Goal: Contribute content: Add original content to the website for others to see

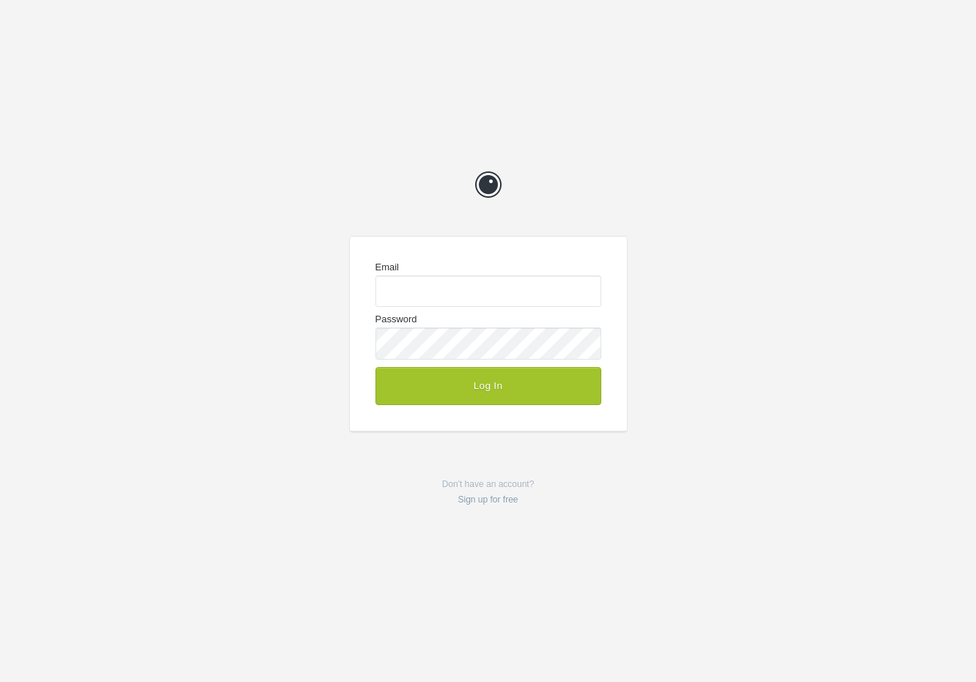
click at [0, 682] on com-1password-button at bounding box center [0, 682] width 0 height 0
type input "enquiries@jeremyhickman.co.uk"
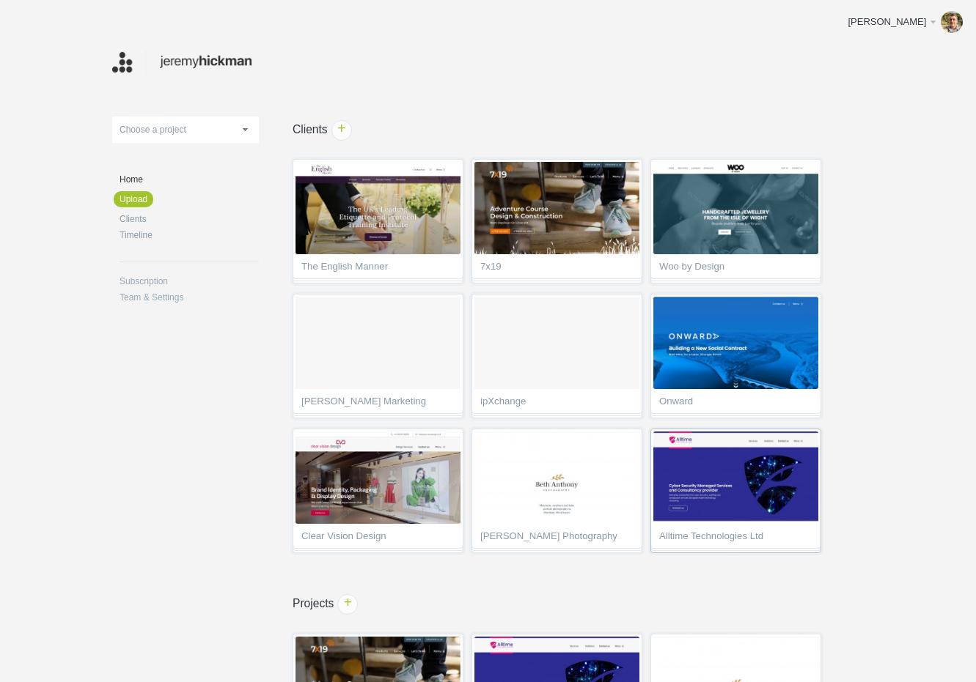
click at [720, 472] on img at bounding box center [735, 478] width 165 height 92
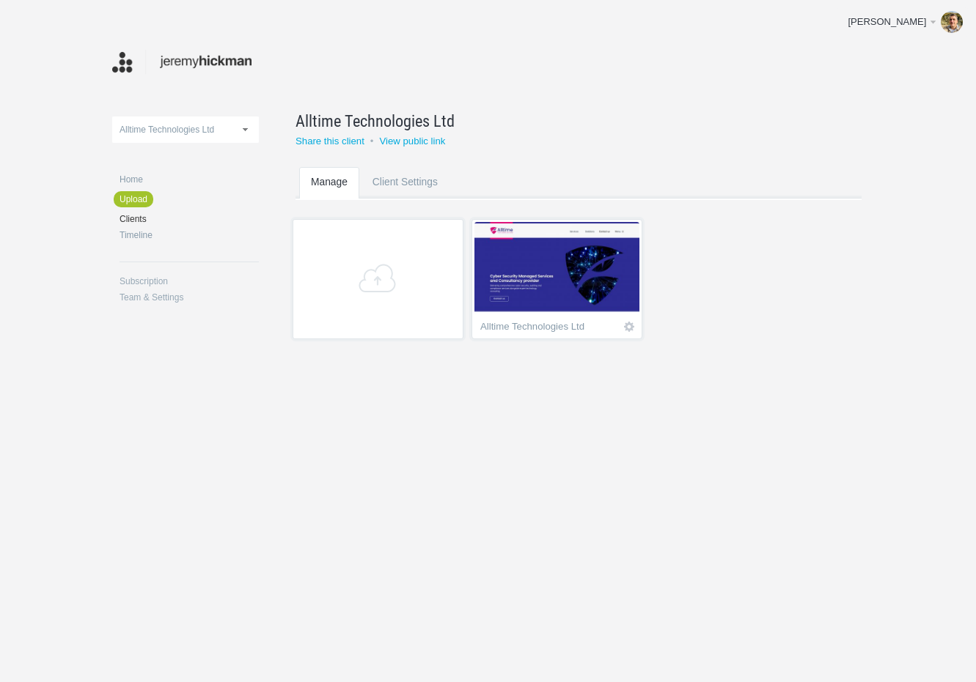
click at [557, 287] on img at bounding box center [556, 268] width 165 height 92
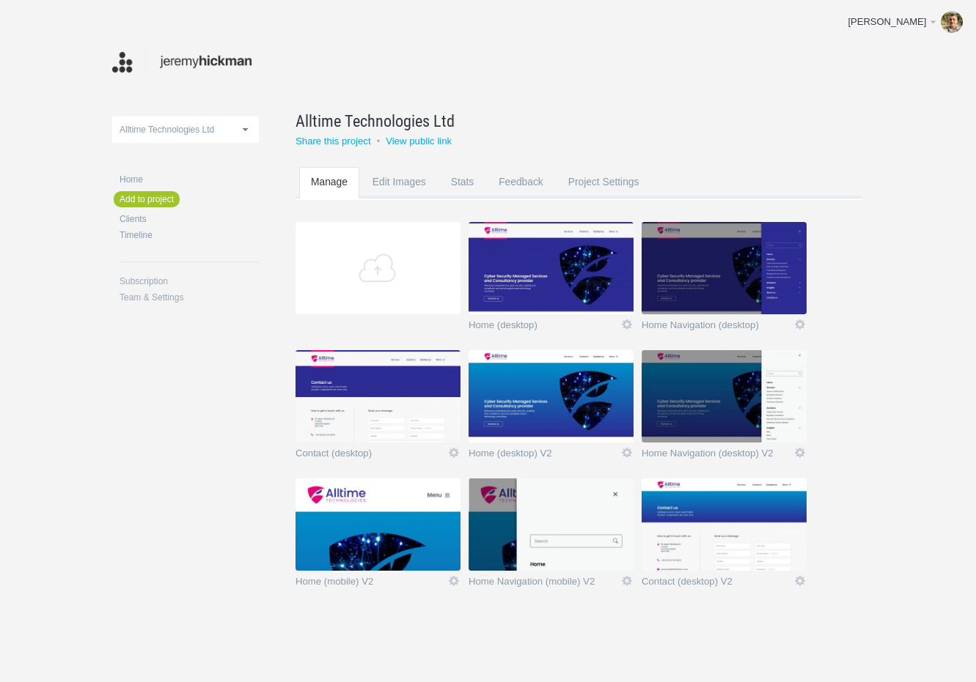
click at [713, 416] on img at bounding box center [723, 396] width 165 height 92
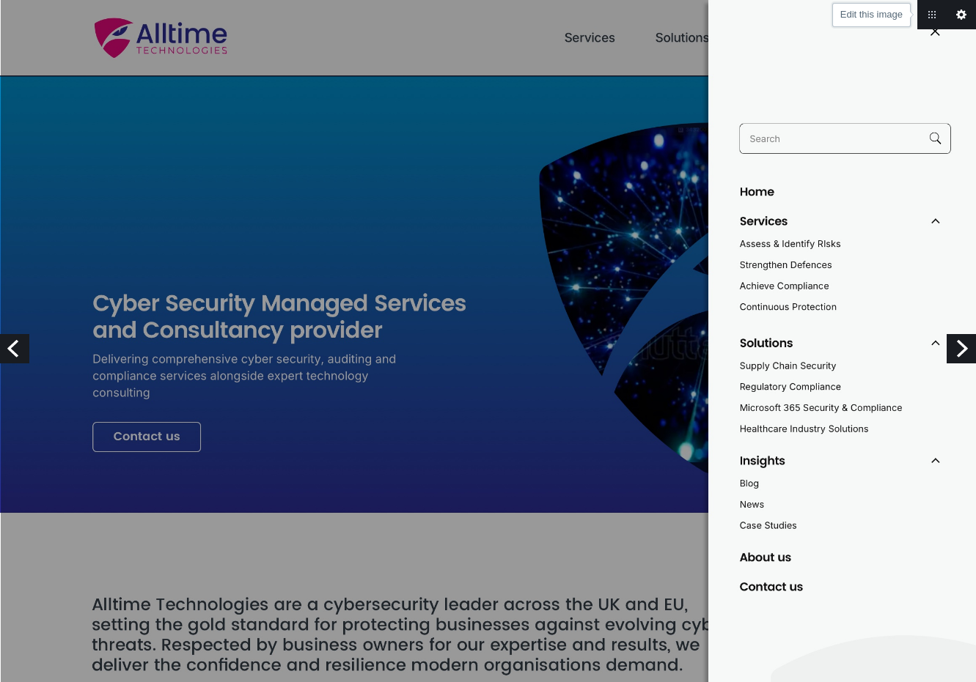
click at [964, 13] on link "Edit this image" at bounding box center [960, 14] width 29 height 29
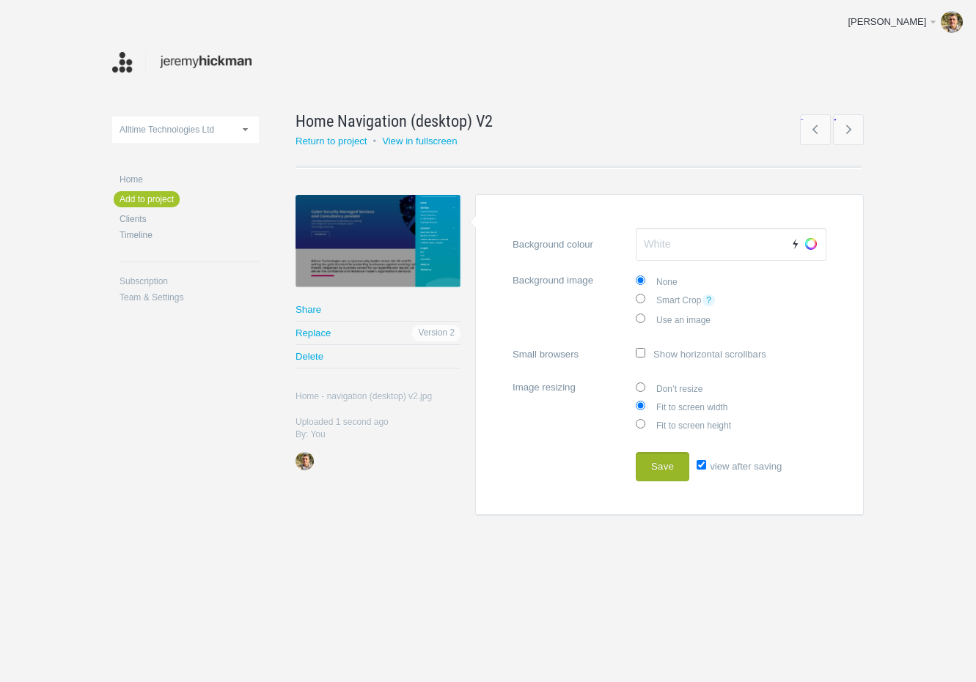
click at [673, 468] on button "Save" at bounding box center [663, 466] width 54 height 29
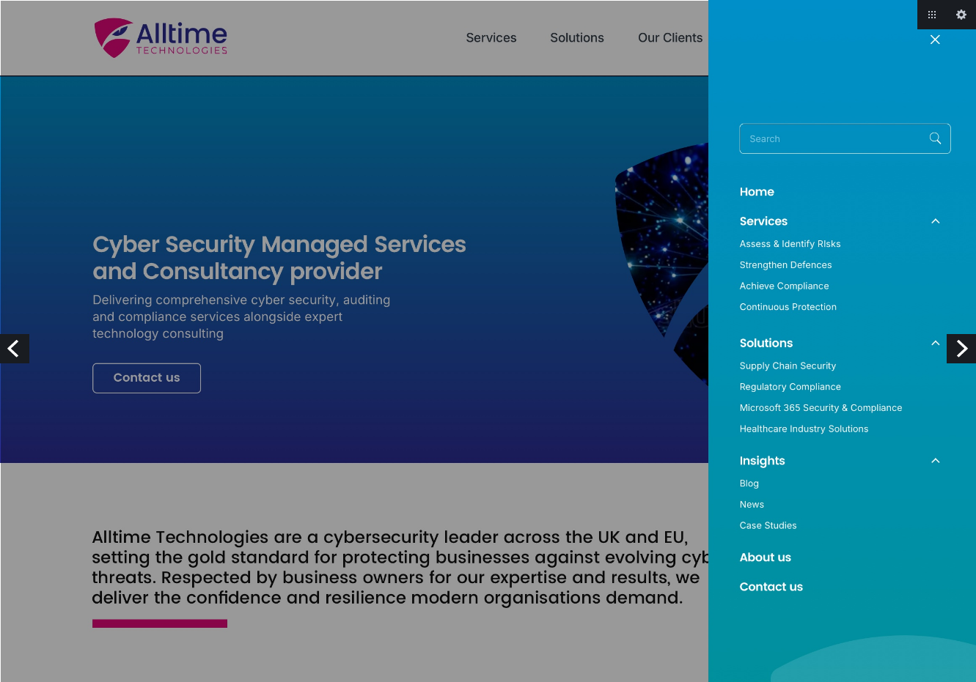
click at [21, 348] on link "Previous" at bounding box center [14, 348] width 29 height 29
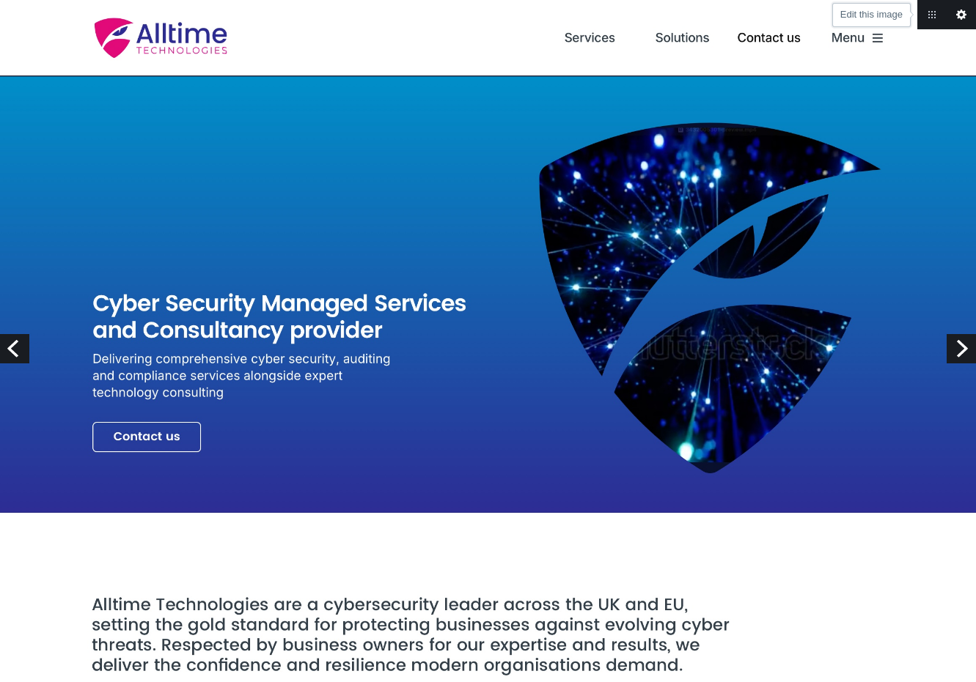
click at [958, 13] on link "Edit this image" at bounding box center [960, 14] width 29 height 29
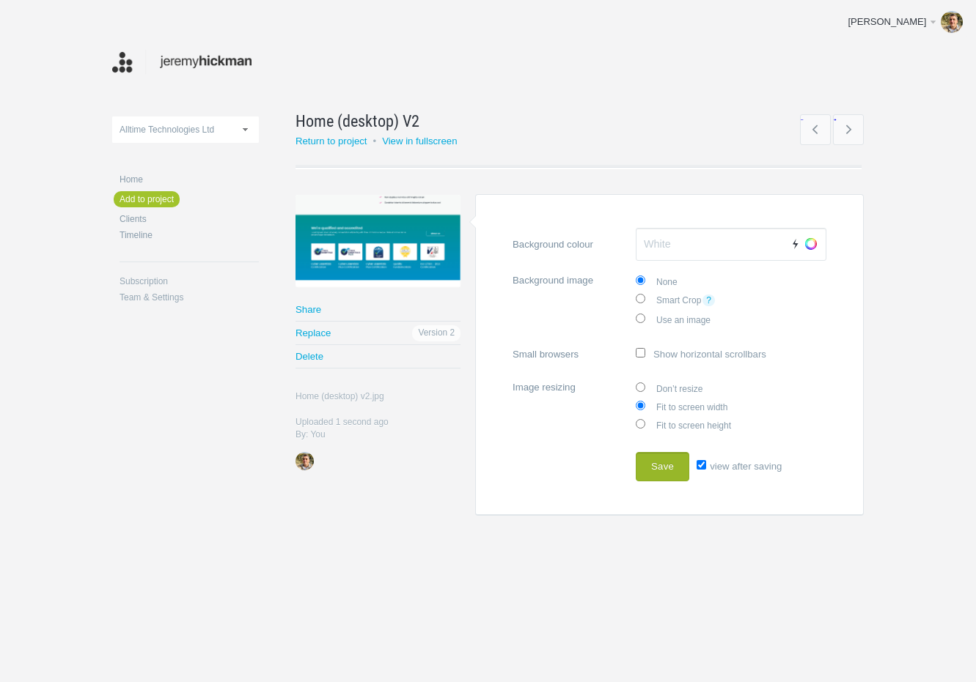
click at [674, 473] on button "Save" at bounding box center [663, 466] width 54 height 29
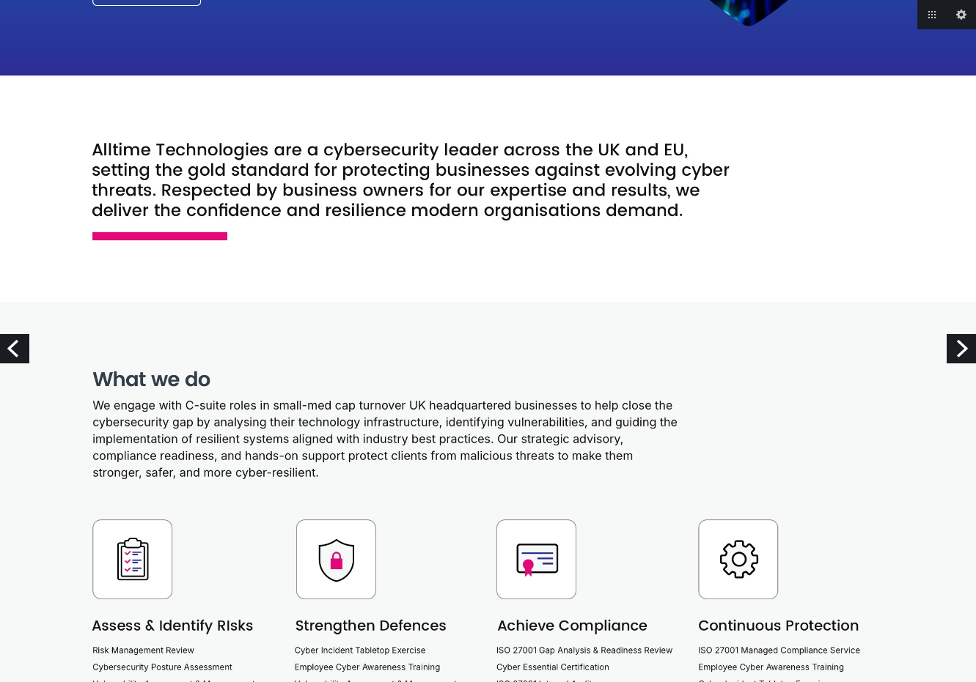
scroll to position [497, 0]
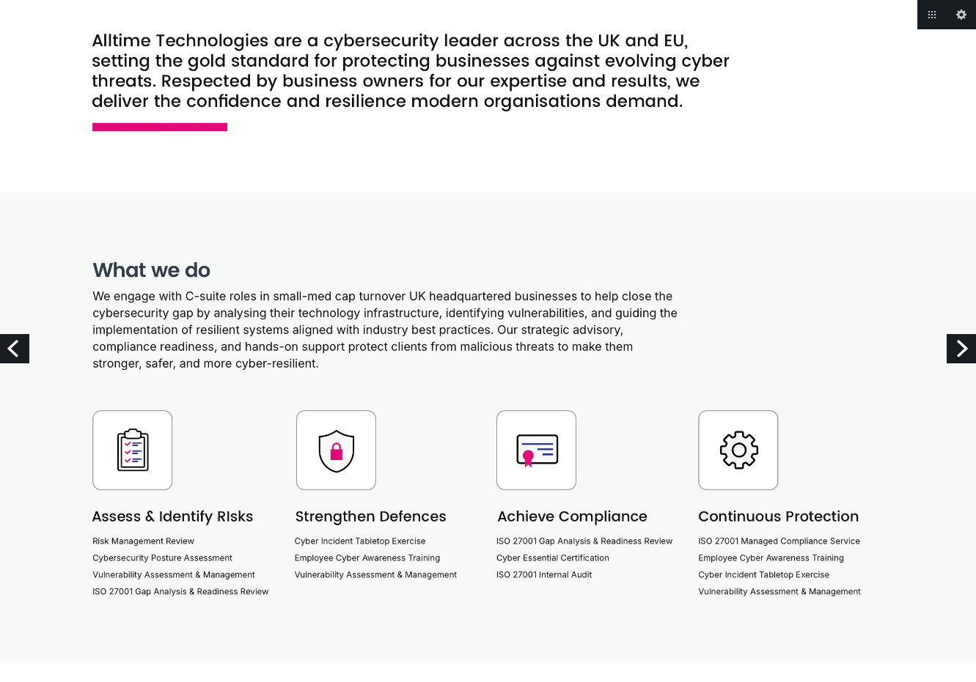
click at [961, 346] on link "Next" at bounding box center [960, 348] width 29 height 29
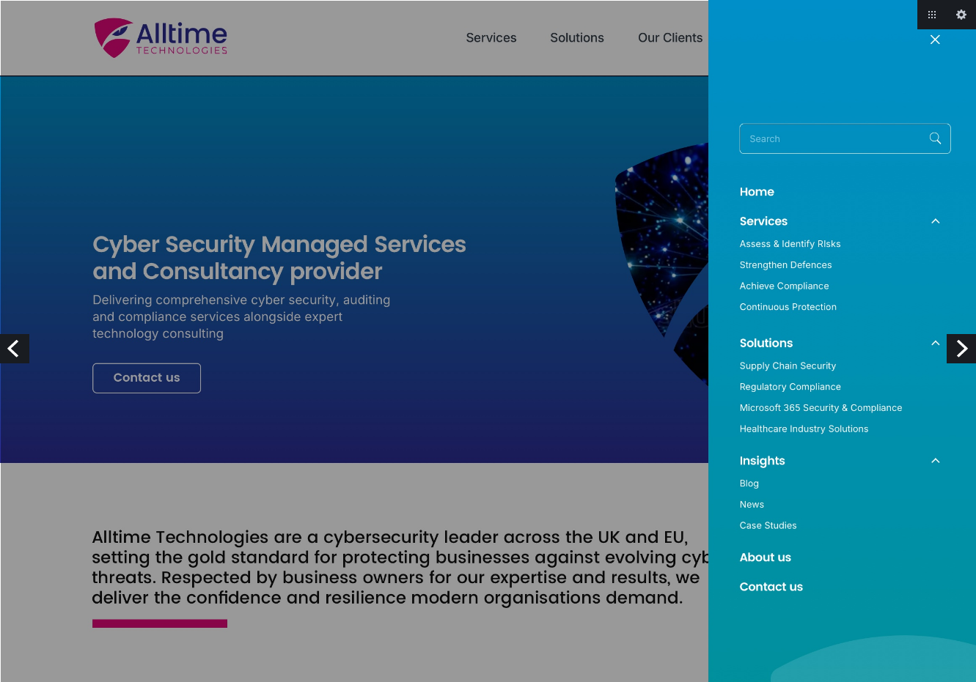
click at [957, 345] on link "Next" at bounding box center [960, 348] width 29 height 29
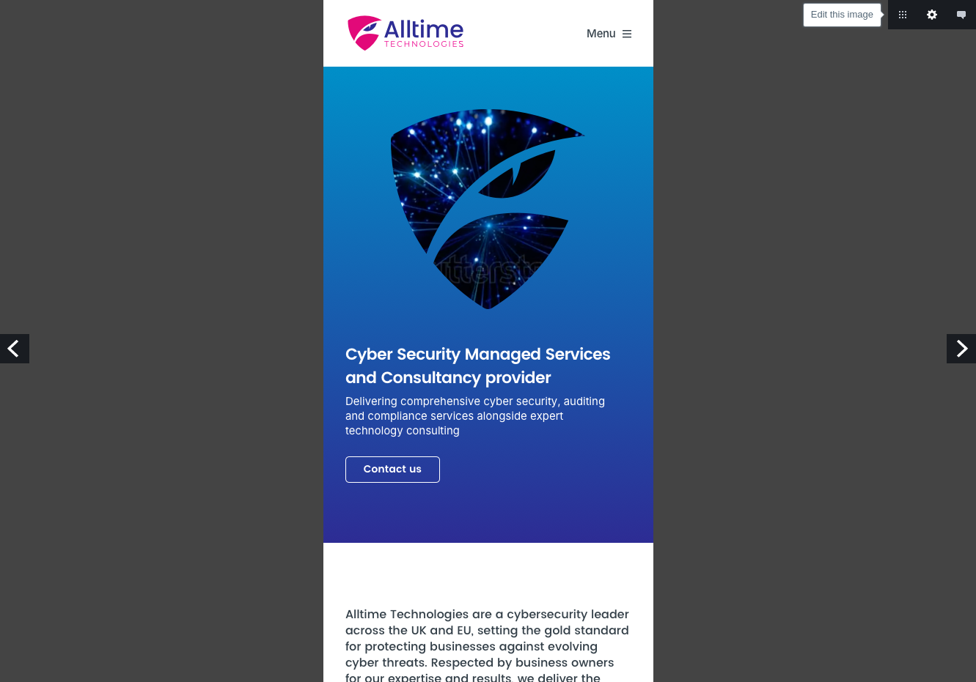
click at [929, 17] on link "Edit this image" at bounding box center [931, 14] width 29 height 29
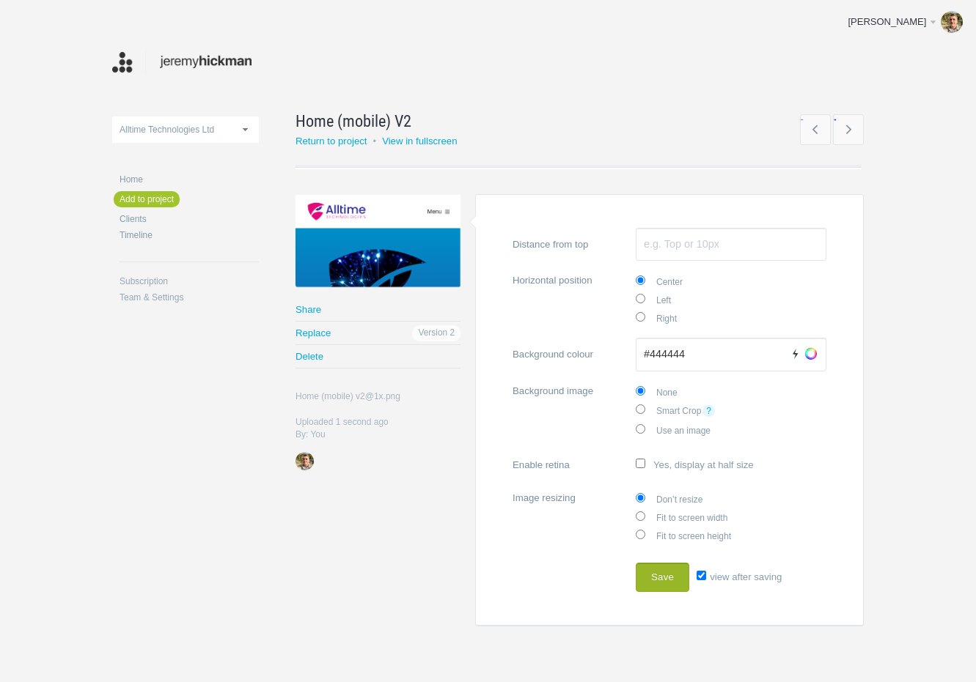
click at [670, 580] on button "Save" at bounding box center [663, 577] width 54 height 29
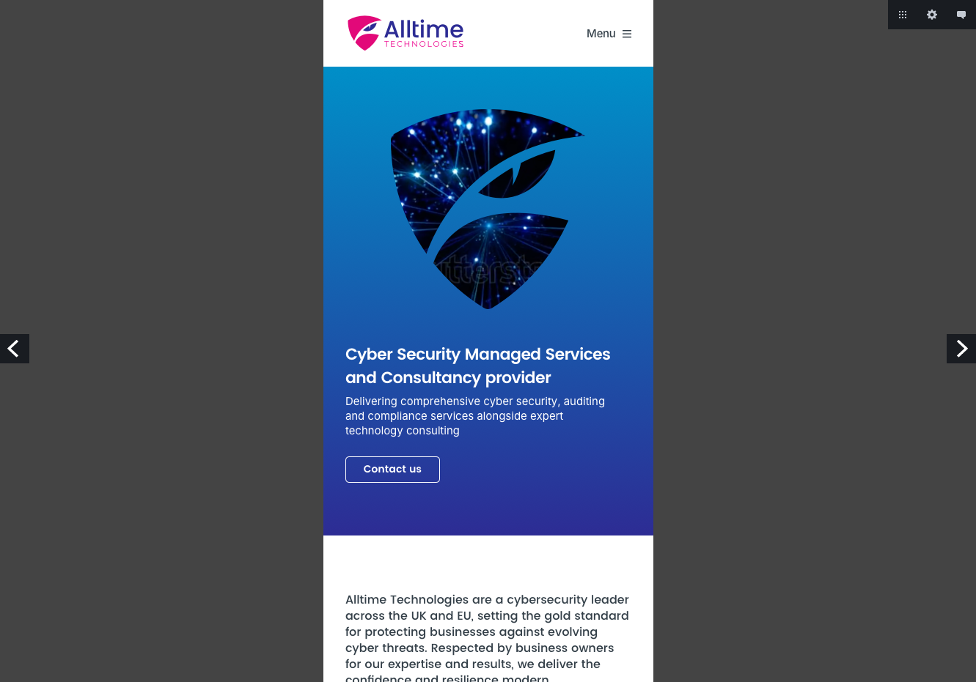
click at [965, 351] on link "Next" at bounding box center [960, 348] width 29 height 29
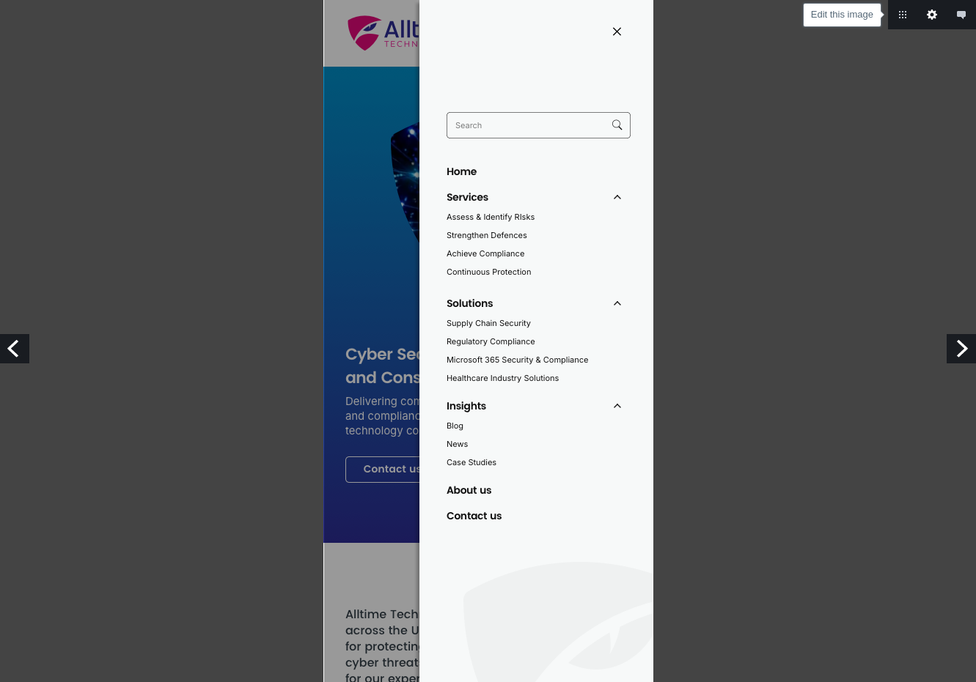
click at [929, 19] on link "Edit this image" at bounding box center [931, 14] width 29 height 29
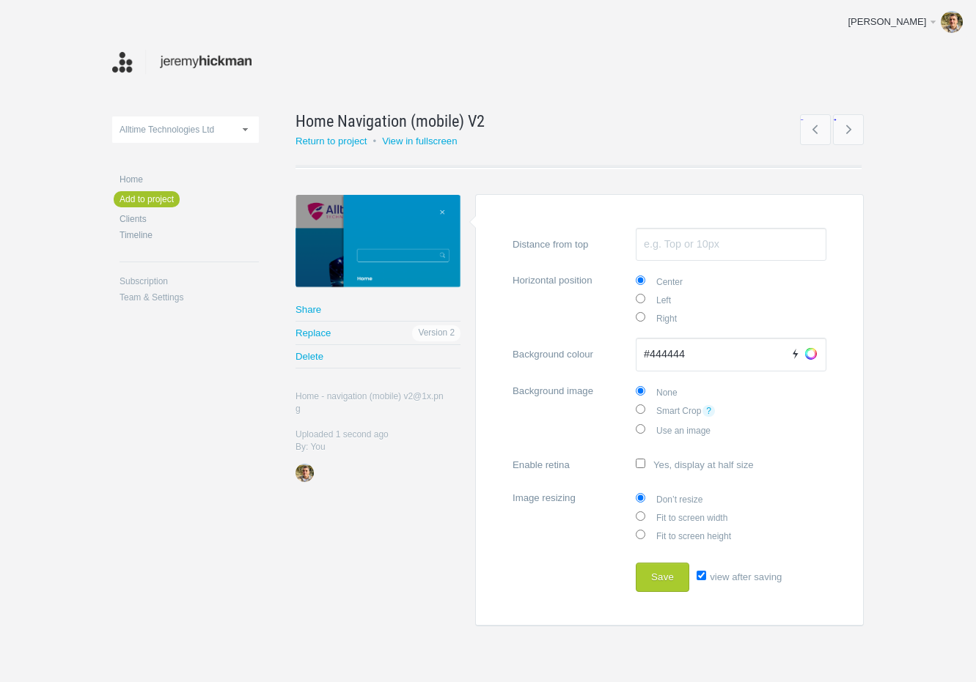
click at [697, 578] on label "view after saving" at bounding box center [738, 577] width 85 height 29
click at [697, 578] on input "view after saving" at bounding box center [701, 576] width 10 height 10
click at [697, 578] on label "view after saving" at bounding box center [738, 577] width 85 height 29
click at [697, 578] on input "view after saving" at bounding box center [701, 576] width 10 height 10
checkbox input "true"
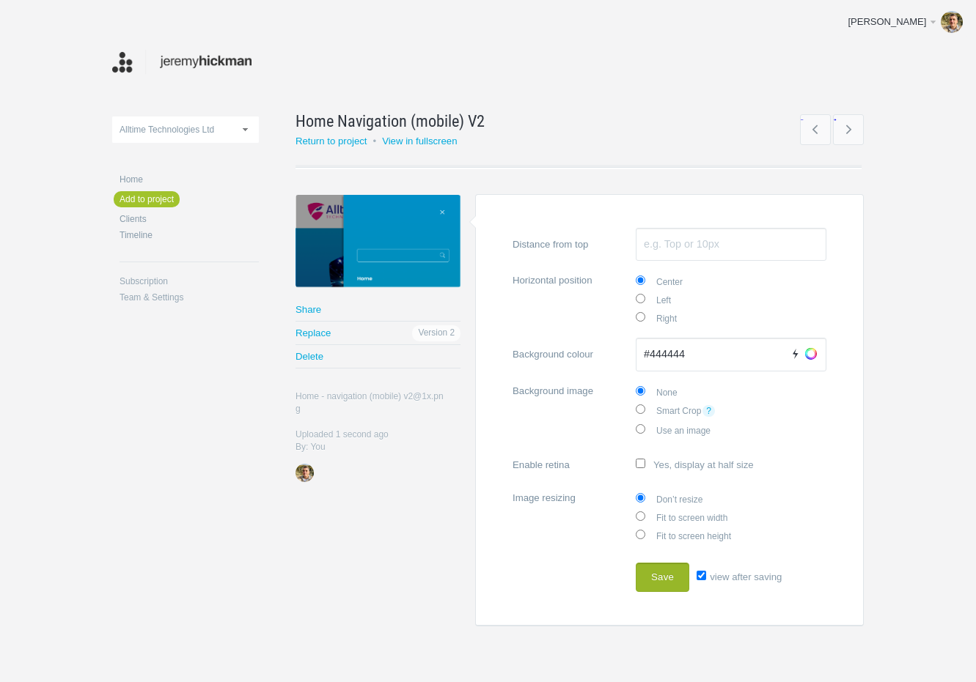
click at [643, 578] on button "Save" at bounding box center [663, 577] width 54 height 29
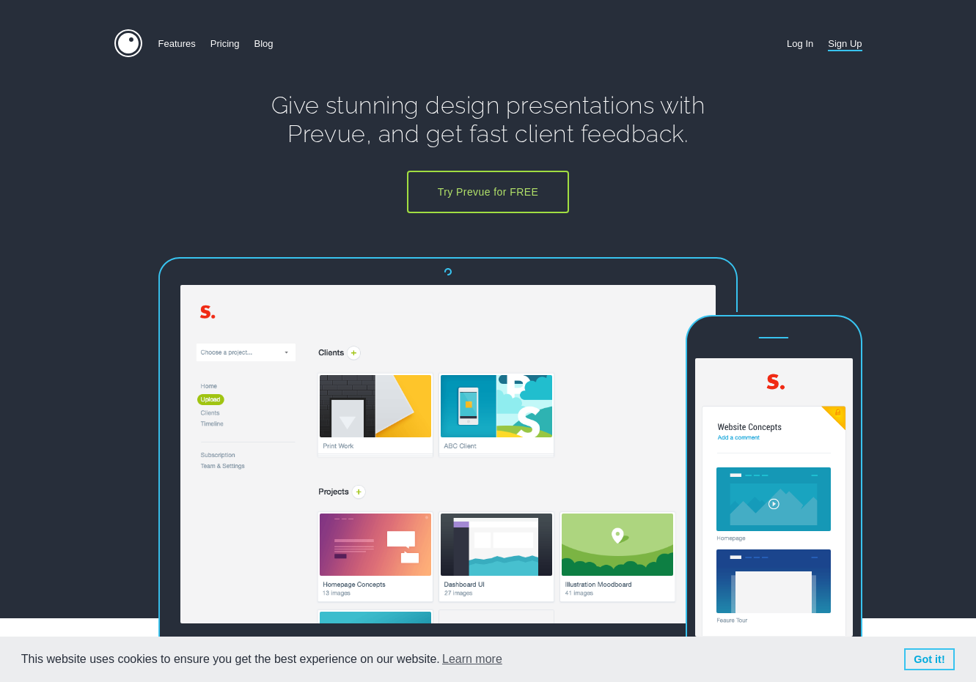
click at [805, 47] on link "Log In" at bounding box center [800, 43] width 26 height 29
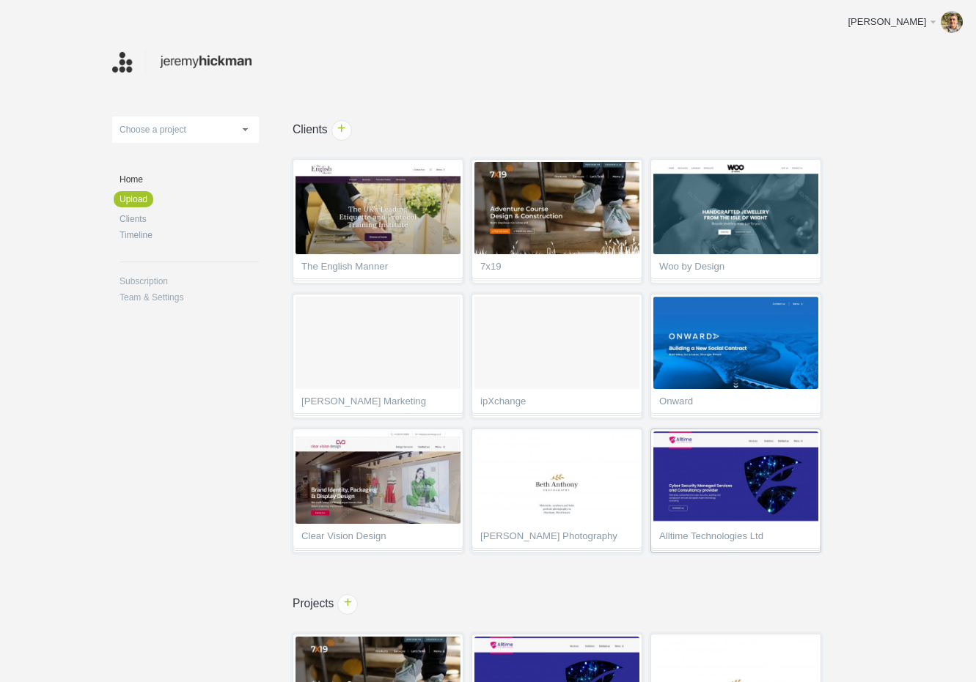
click at [711, 478] on img at bounding box center [735, 478] width 165 height 92
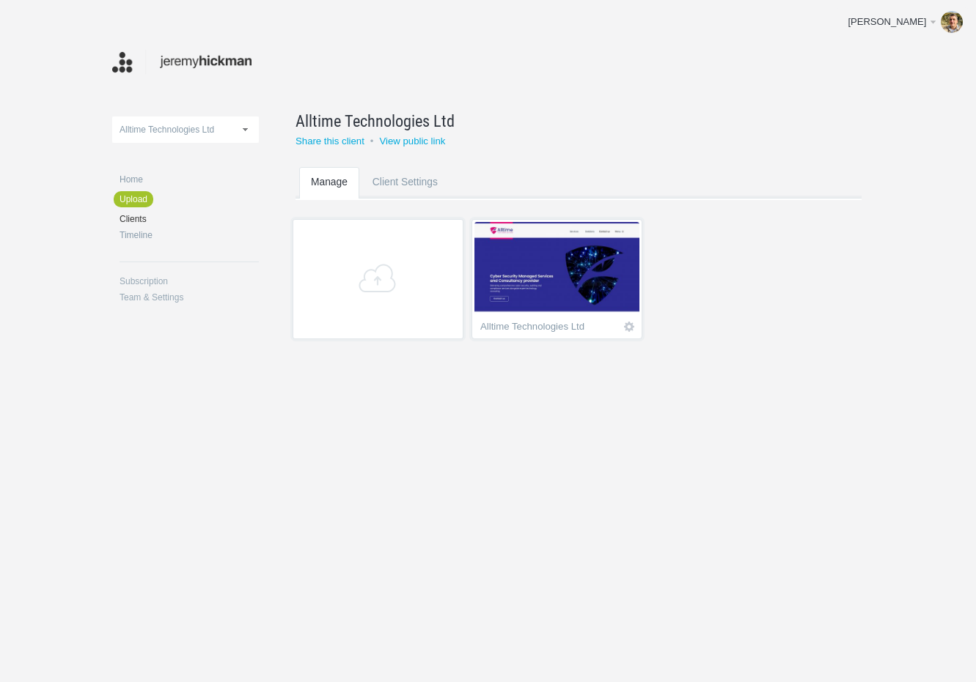
click at [532, 280] on img at bounding box center [556, 268] width 165 height 92
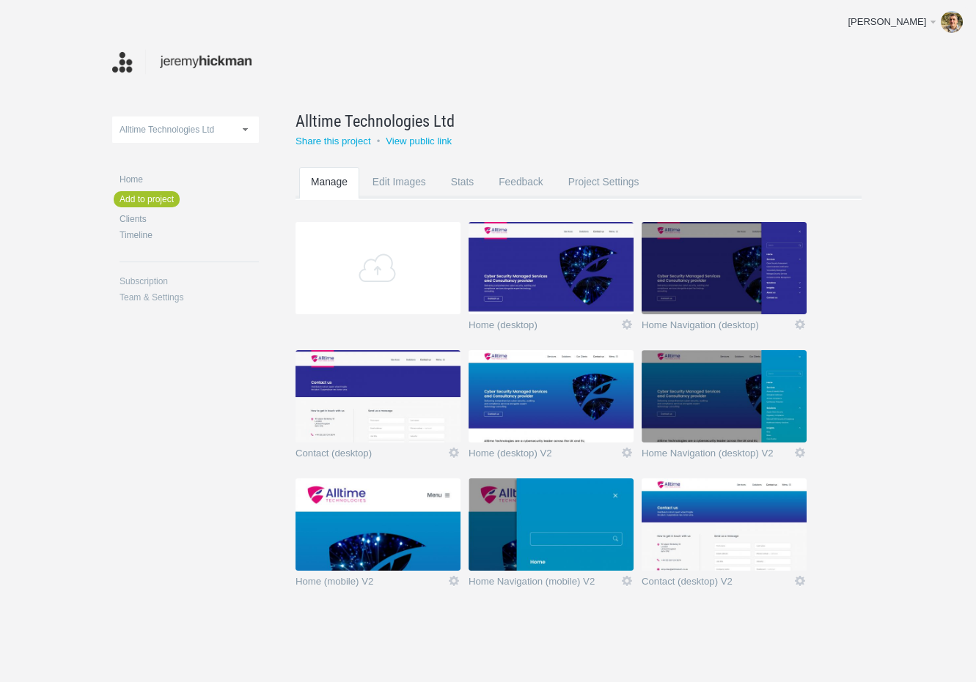
click at [718, 521] on img at bounding box center [723, 525] width 165 height 92
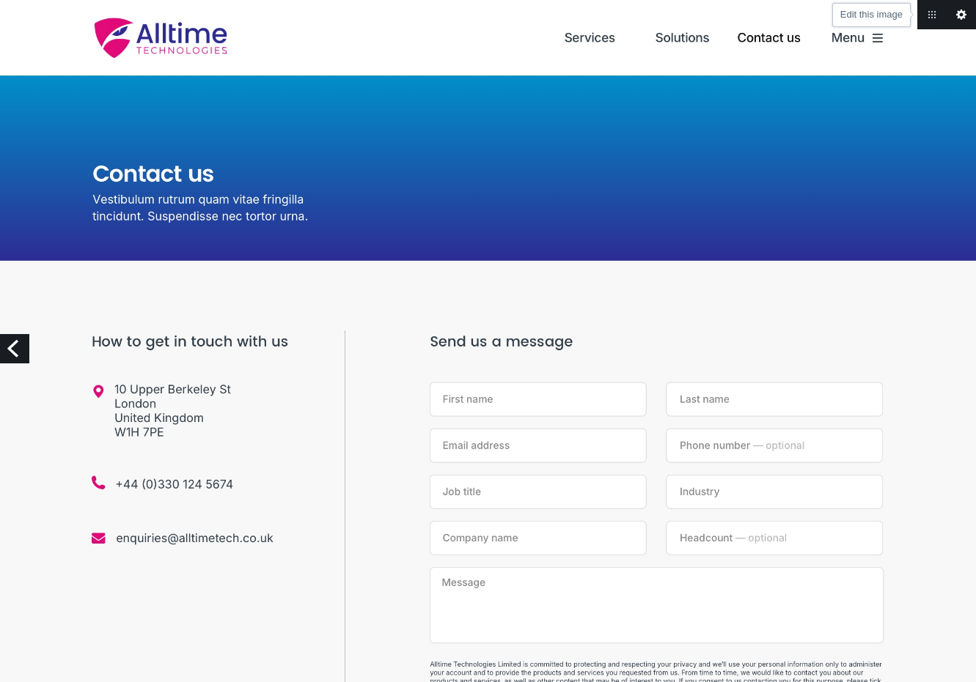
click at [960, 12] on link "Edit this image" at bounding box center [960, 14] width 29 height 29
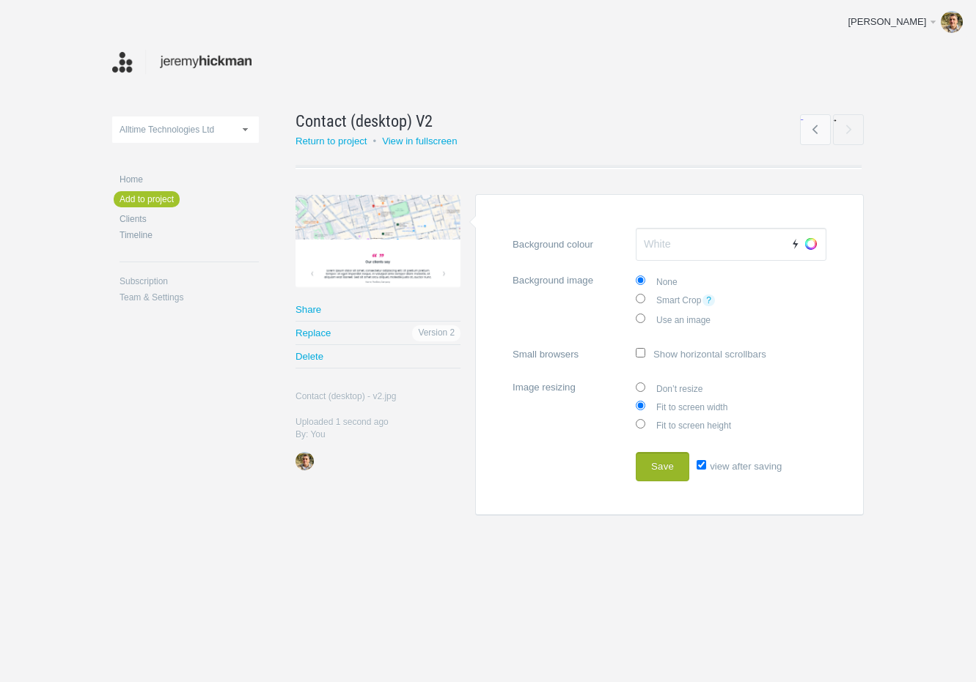
click at [667, 463] on button "Save" at bounding box center [663, 466] width 54 height 29
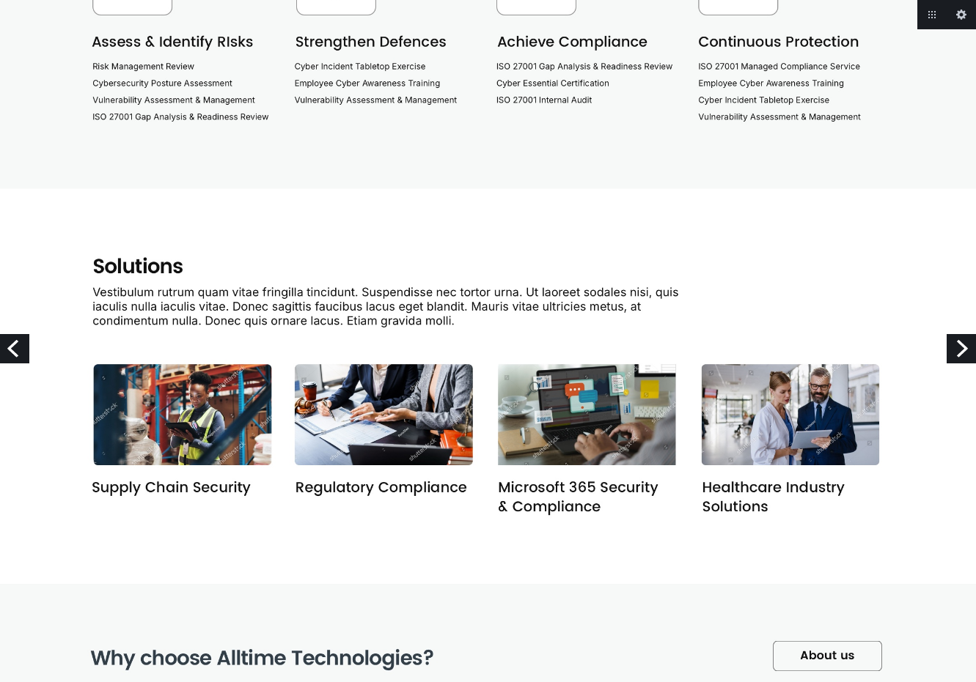
scroll to position [998, 0]
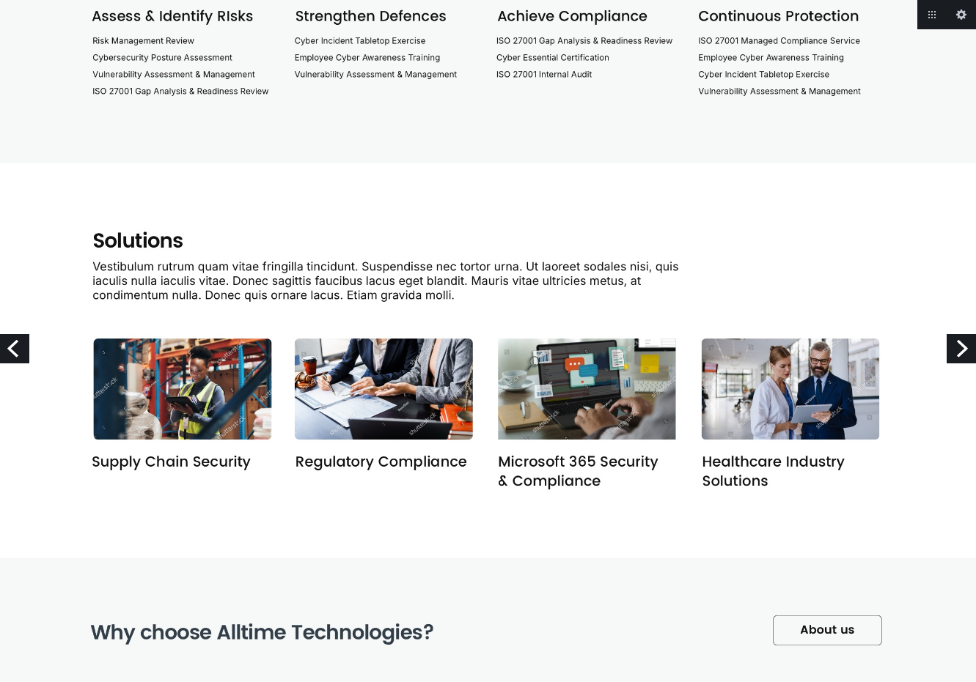
click at [960, 347] on link "Next" at bounding box center [960, 348] width 29 height 29
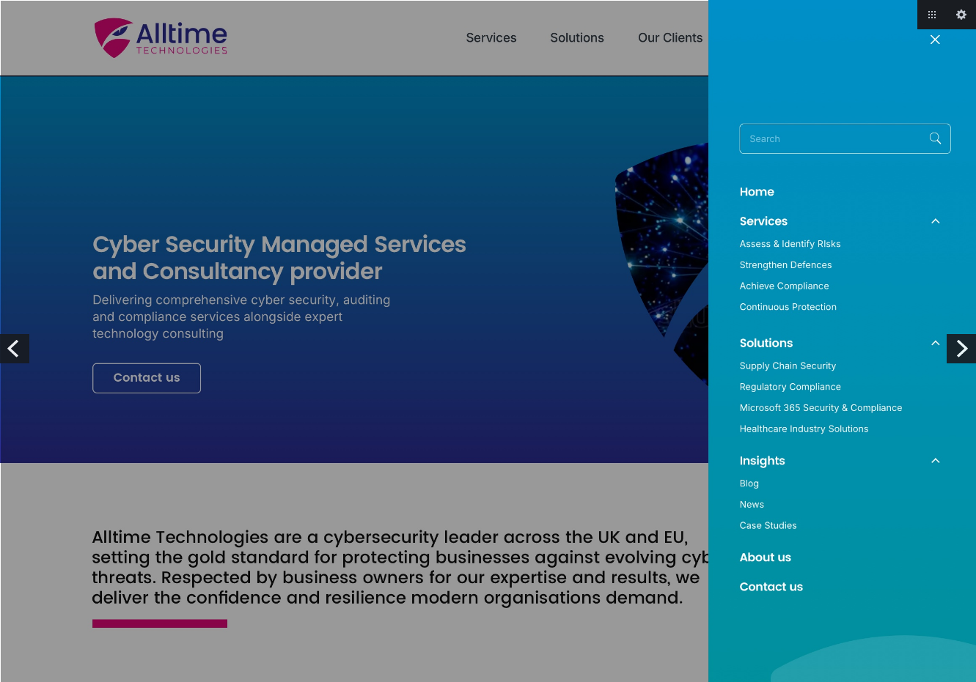
click at [960, 347] on link "Next" at bounding box center [960, 348] width 29 height 29
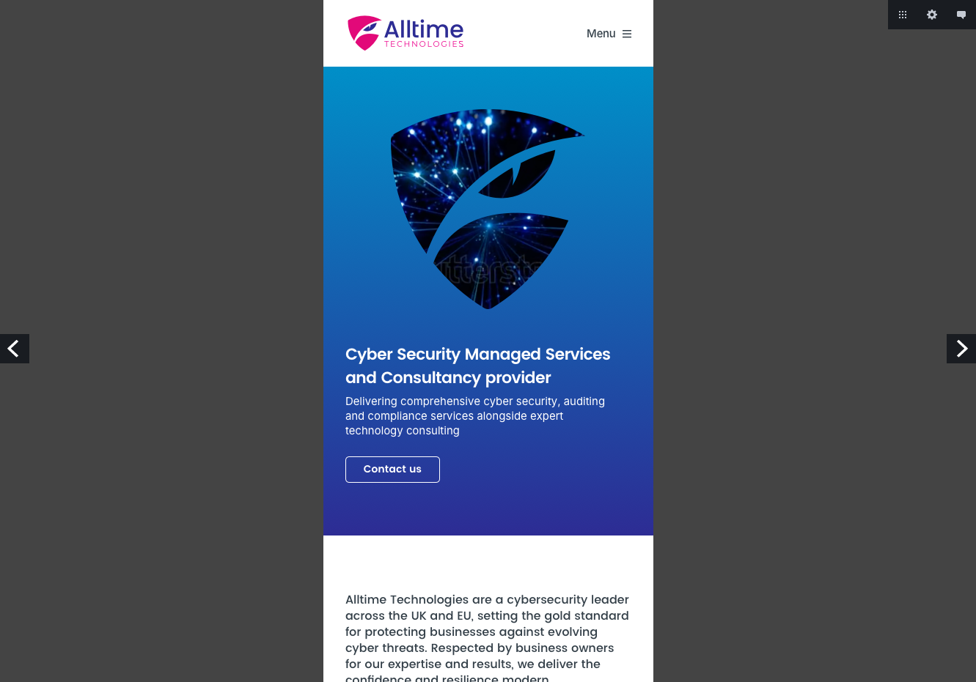
click at [20, 345] on link "Previous" at bounding box center [14, 348] width 29 height 29
